Goal: Information Seeking & Learning: Learn about a topic

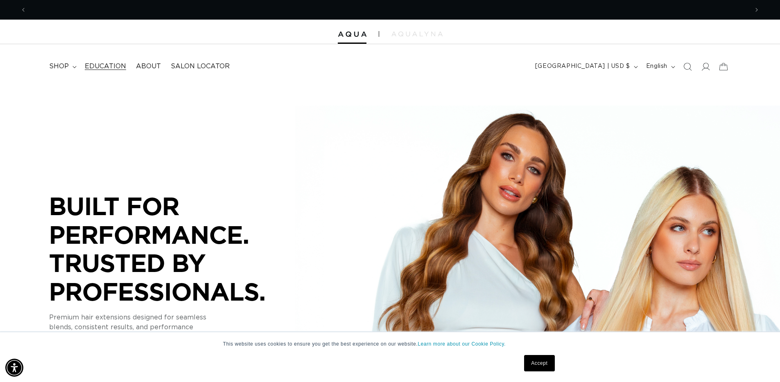
scroll to position [0, 736]
click at [93, 63] on span "Education" at bounding box center [105, 66] width 41 height 9
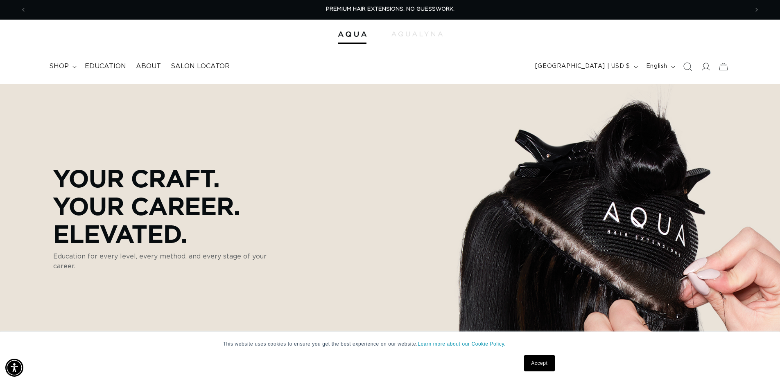
click at [687, 65] on icon "Search" at bounding box center [687, 66] width 9 height 9
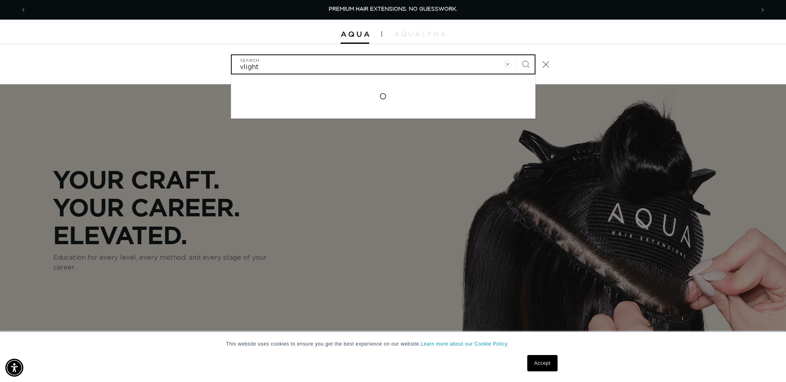
type input "vlight"
click at [516, 55] on button "Search" at bounding box center [525, 64] width 18 height 18
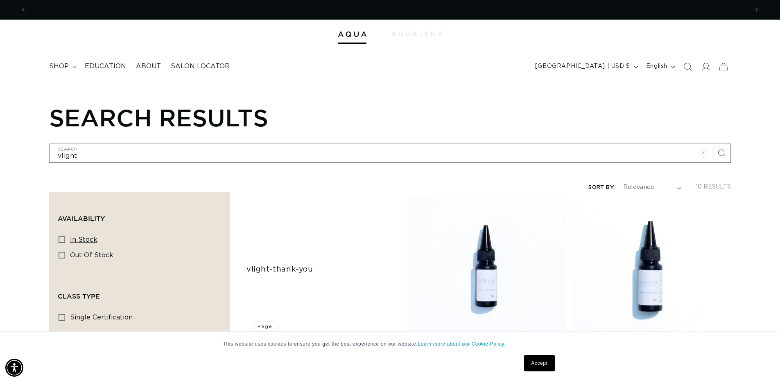
scroll to position [0, 736]
click at [356, 34] on img at bounding box center [352, 35] width 29 height 6
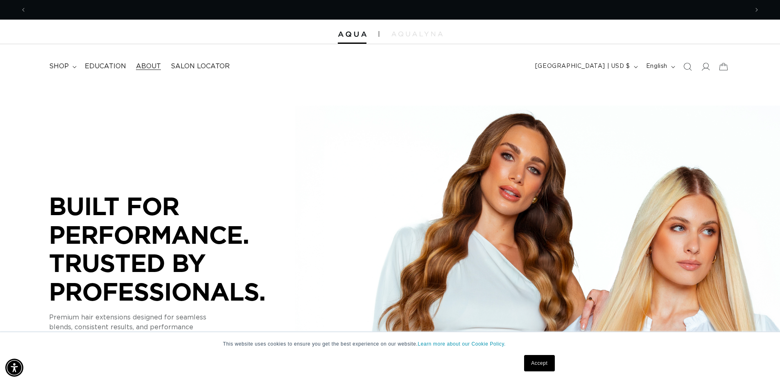
scroll to position [0, 736]
click at [151, 61] on link "About" at bounding box center [148, 66] width 35 height 18
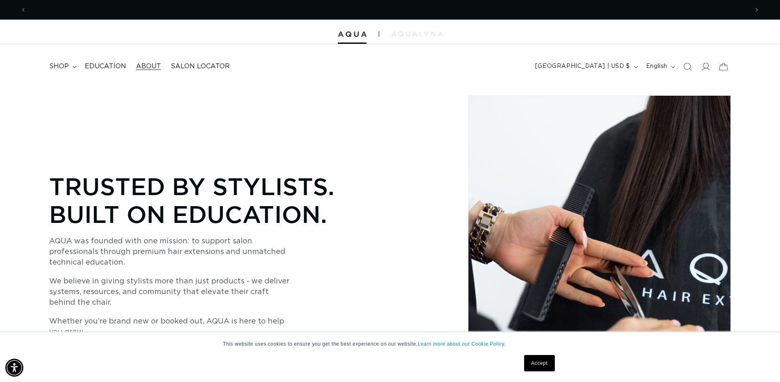
scroll to position [0, 1472]
